Goal: Task Accomplishment & Management: Complete application form

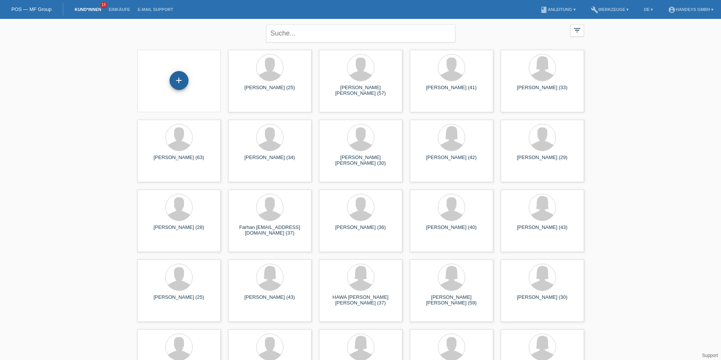
click at [174, 79] on div "+" at bounding box center [178, 80] width 19 height 19
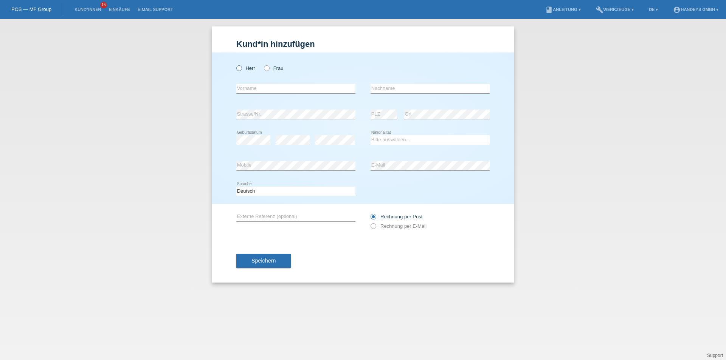
click at [235, 64] on icon at bounding box center [235, 64] width 0 height 0
click at [241, 70] on input "Herr" at bounding box center [238, 67] width 5 height 5
radio input "true"
click at [290, 90] on input "text" at bounding box center [295, 88] width 119 height 9
type input "Engin"
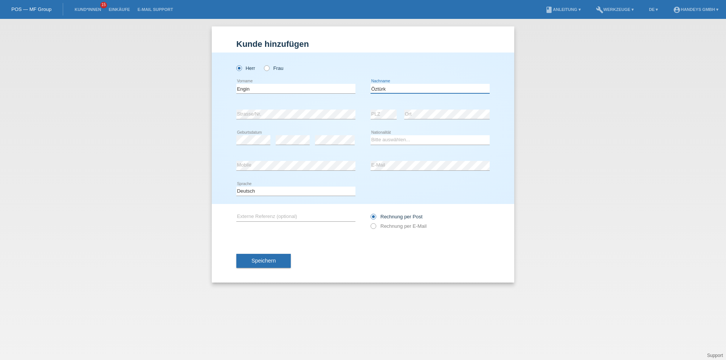
type input "Öztürk"
select select "CH"
click at [271, 219] on input "text" at bounding box center [295, 216] width 119 height 9
type input "ARB"
click at [370, 222] on icon at bounding box center [370, 222] width 0 height 0
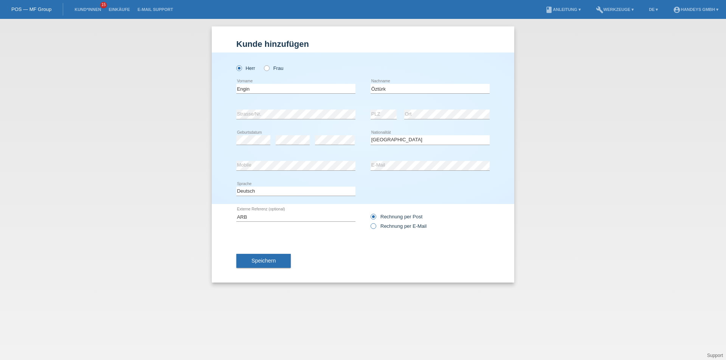
click at [375, 227] on input "Rechnung per E-Mail" at bounding box center [373, 228] width 5 height 9
radio input "true"
click at [270, 266] on button "Speichern" at bounding box center [263, 261] width 54 height 14
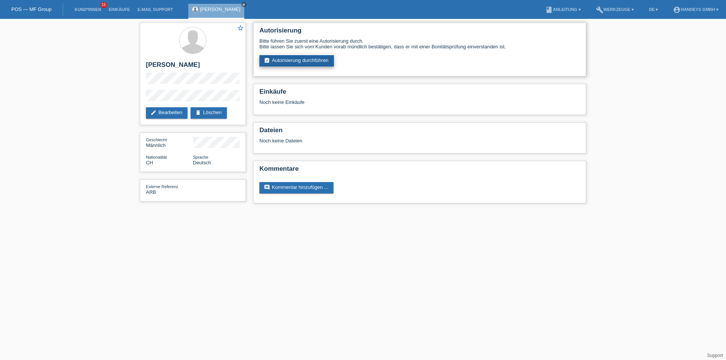
click at [297, 59] on link "assignment_turned_in Autorisierung durchführen" at bounding box center [296, 60] width 75 height 11
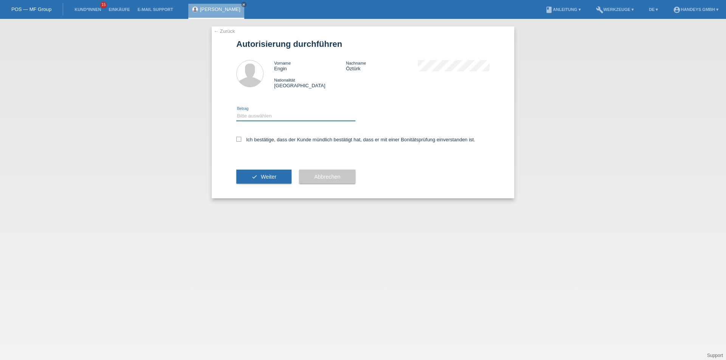
click at [280, 117] on select "Bitte auswählen CHF 1.00 - CHF 499.00 CHF 500.00 - CHF 1'999.00 CHF 2'000.00 - …" at bounding box center [295, 116] width 119 height 9
select select "3"
click at [236, 112] on select "Bitte auswählen CHF 1.00 - CHF 499.00 CHF 500.00 - CHF 1'999.00 CHF 2'000.00 - …" at bounding box center [295, 116] width 119 height 9
click at [238, 137] on icon at bounding box center [238, 139] width 5 height 5
click at [238, 137] on input "Ich bestätige, dass der Kunde mündlich bestätigt hat, dass er mit einer Bonität…" at bounding box center [238, 139] width 5 height 5
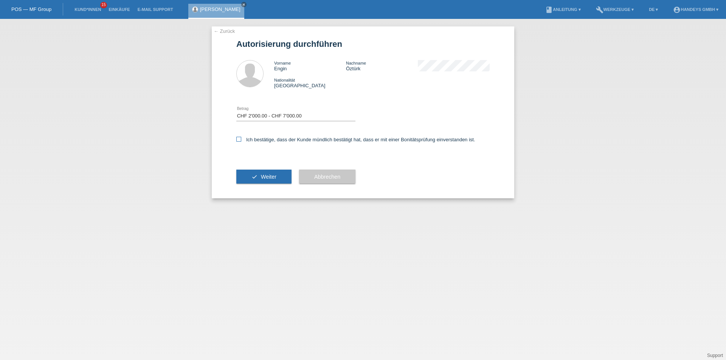
checkbox input "true"
click at [258, 177] on button "check Weiter" at bounding box center [263, 177] width 55 height 14
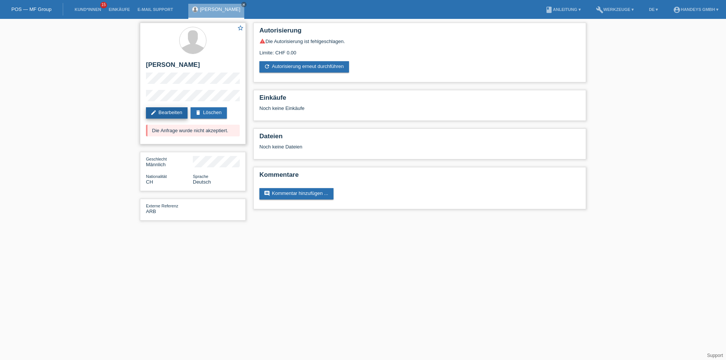
click at [167, 107] on link "edit Bearbeiten" at bounding box center [167, 112] width 42 height 11
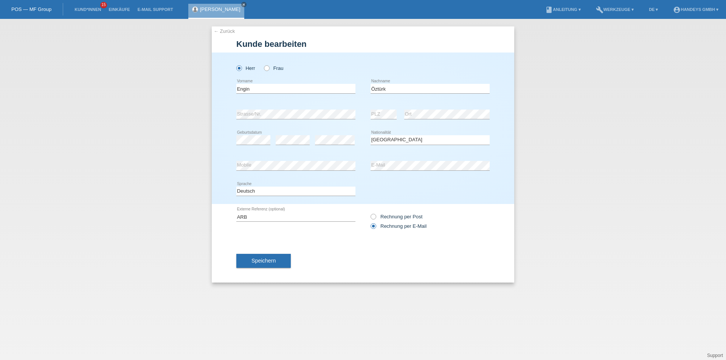
select select "CH"
click at [429, 271] on div "Speichern" at bounding box center [362, 261] width 253 height 44
click at [255, 261] on span "Speichern" at bounding box center [264, 261] width 24 height 6
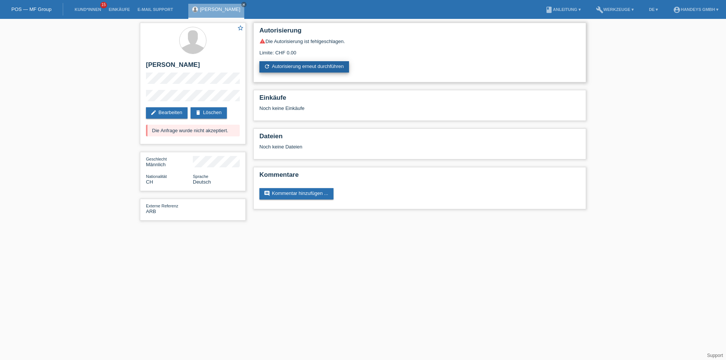
click at [288, 68] on link "refresh Autorisierung erneut durchführen" at bounding box center [304, 66] width 90 height 11
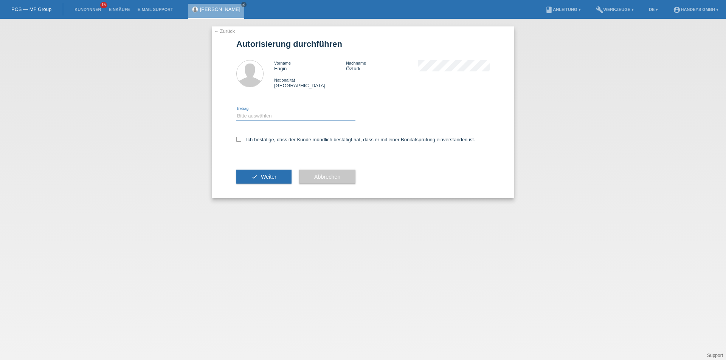
click at [247, 118] on select "Bitte auswählen CHF 1.00 - CHF 499.00 CHF 500.00 - CHF 1'999.00 CHF 2'000.00 - …" at bounding box center [295, 116] width 119 height 9
select select "2"
click at [236, 112] on select "Bitte auswählen CHF 1.00 - CHF 499.00 CHF 500.00 - CHF 1'999.00 CHF 2'000.00 - …" at bounding box center [295, 116] width 119 height 9
click at [238, 139] on icon at bounding box center [238, 139] width 5 height 5
click at [238, 139] on input "Ich bestätige, dass der Kunde mündlich bestätigt hat, dass er mit einer Bonität…" at bounding box center [238, 139] width 5 height 5
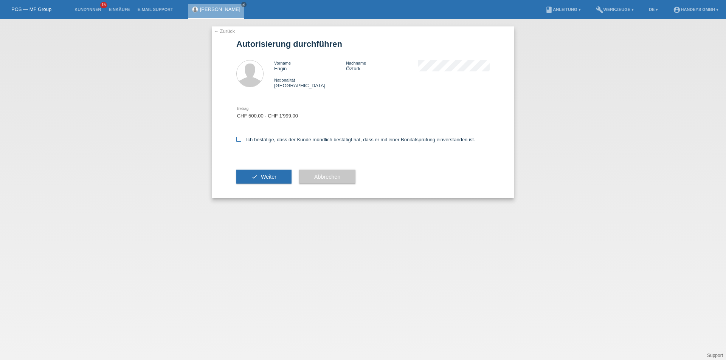
checkbox input "true"
click at [263, 176] on span "Weiter" at bounding box center [269, 177] width 16 height 6
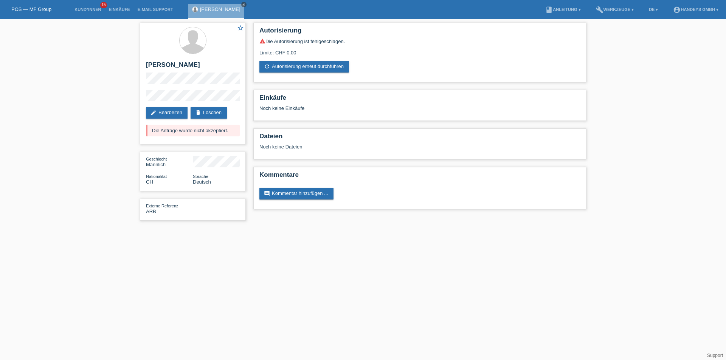
click at [242, 3] on icon "close" at bounding box center [244, 5] width 4 height 4
click at [81, 9] on link "Kund*innen" at bounding box center [88, 9] width 34 height 5
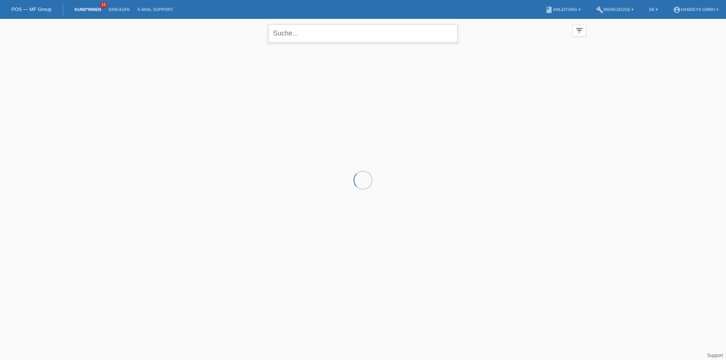
click at [347, 37] on input "text" at bounding box center [363, 34] width 189 height 18
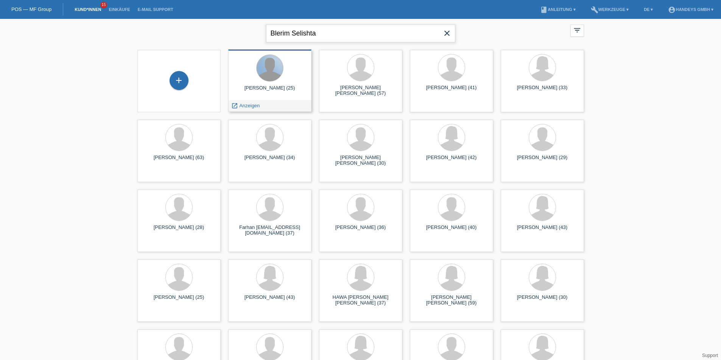
type input "Blerim Selishta"
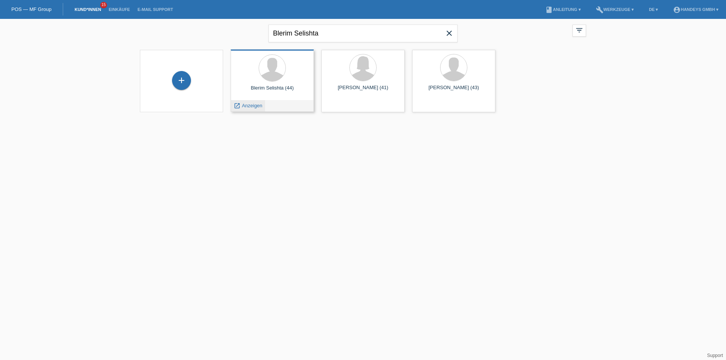
click at [255, 106] on span "Anzeigen" at bounding box center [252, 106] width 20 height 6
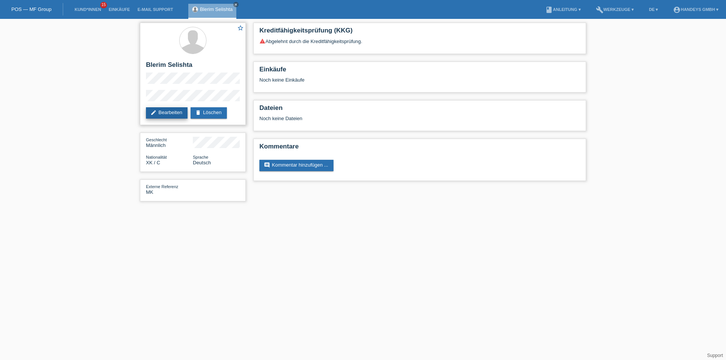
click at [168, 110] on link "edit Bearbeiten" at bounding box center [167, 112] width 42 height 11
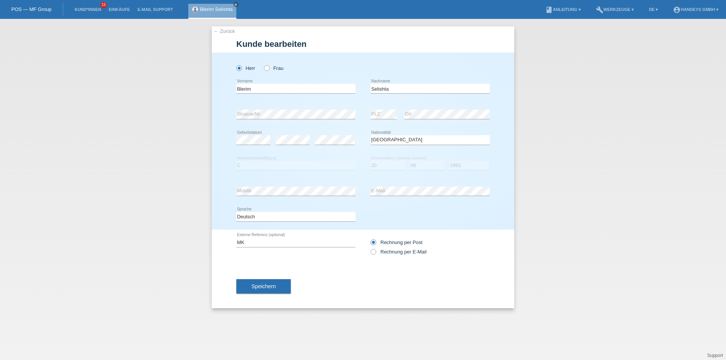
select select "XK"
select select "C"
select select "20"
select select "08"
select select "1993"
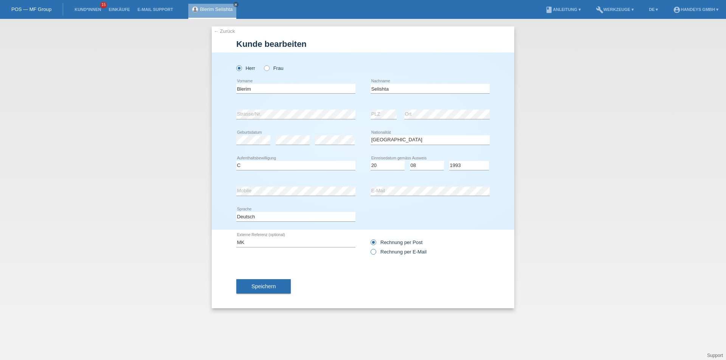
click at [370, 248] on icon at bounding box center [370, 248] width 0 height 0
click at [374, 252] on input "Rechnung per E-Mail" at bounding box center [373, 253] width 5 height 9
radio input "true"
click at [277, 237] on div "MK error Externe Referenz (optional)" at bounding box center [295, 243] width 119 height 26
drag, startPoint x: 266, startPoint y: 243, endPoint x: 116, endPoint y: 246, distance: 150.6
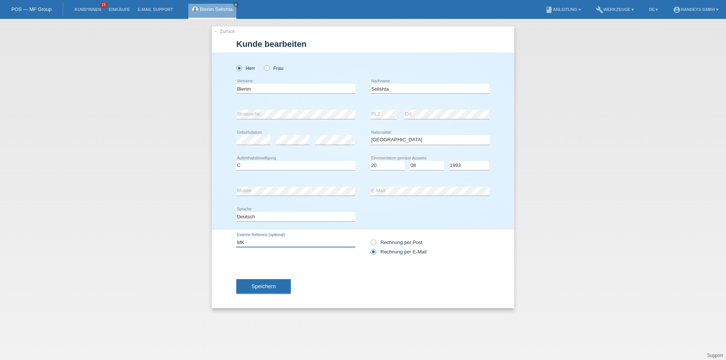
click at [130, 244] on div "← Zurück Kunde bearbeiten Herr Frau Blerim error Vorname error" at bounding box center [363, 190] width 726 height 342
type input "ARB"
click at [259, 286] on span "Speichern" at bounding box center [264, 287] width 24 height 6
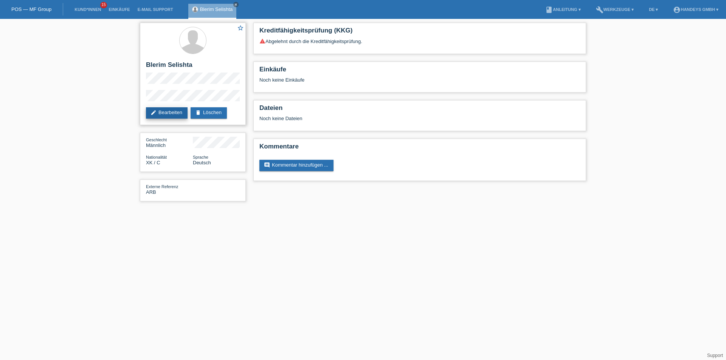
click at [176, 108] on link "edit Bearbeiten" at bounding box center [167, 112] width 42 height 11
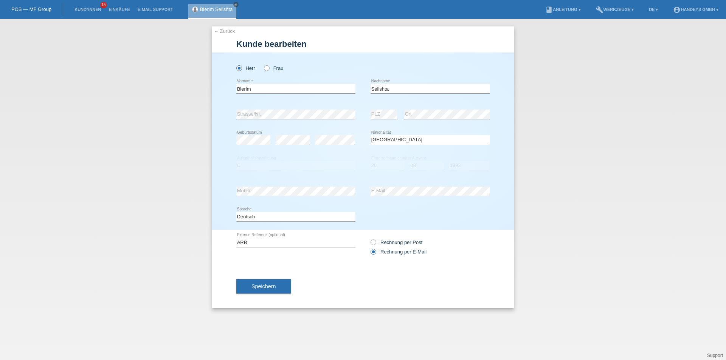
select select "XK"
select select "C"
select select "20"
select select "08"
select select "1993"
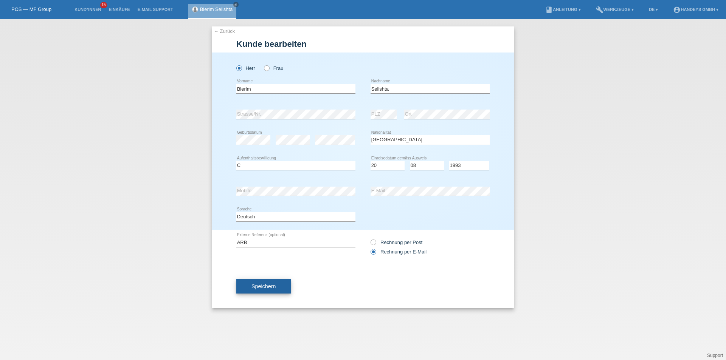
click at [272, 286] on span "Speichern" at bounding box center [264, 287] width 24 height 6
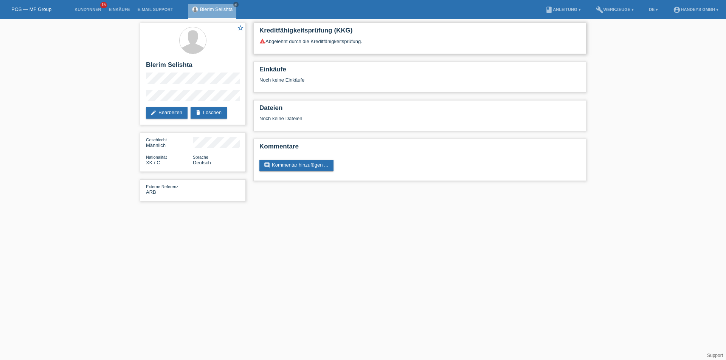
click at [303, 54] on div "Kreditfähigkeitsprüfung (KKG) warning Abgelehnt durch die Kreditfähigkeitsprüfu…" at bounding box center [420, 104] width 340 height 170
